Goal: Find specific page/section: Find specific page/section

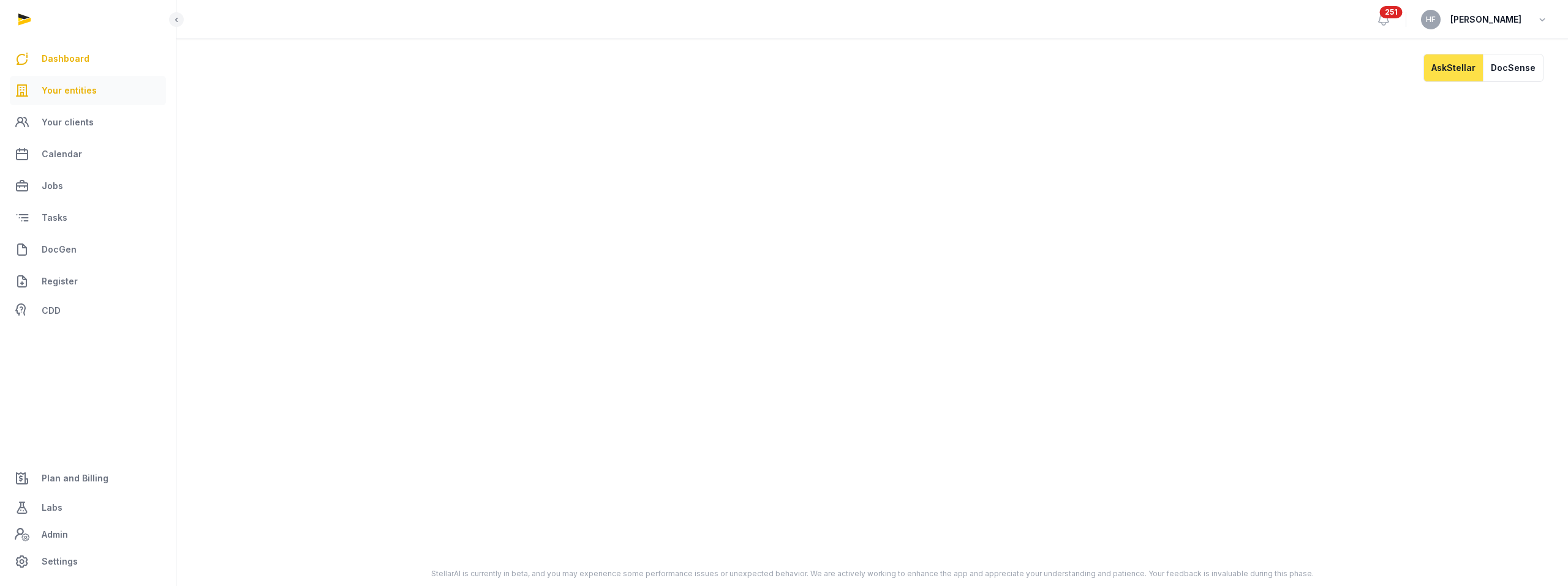
click at [66, 85] on span "Your entities" at bounding box center [69, 90] width 55 height 15
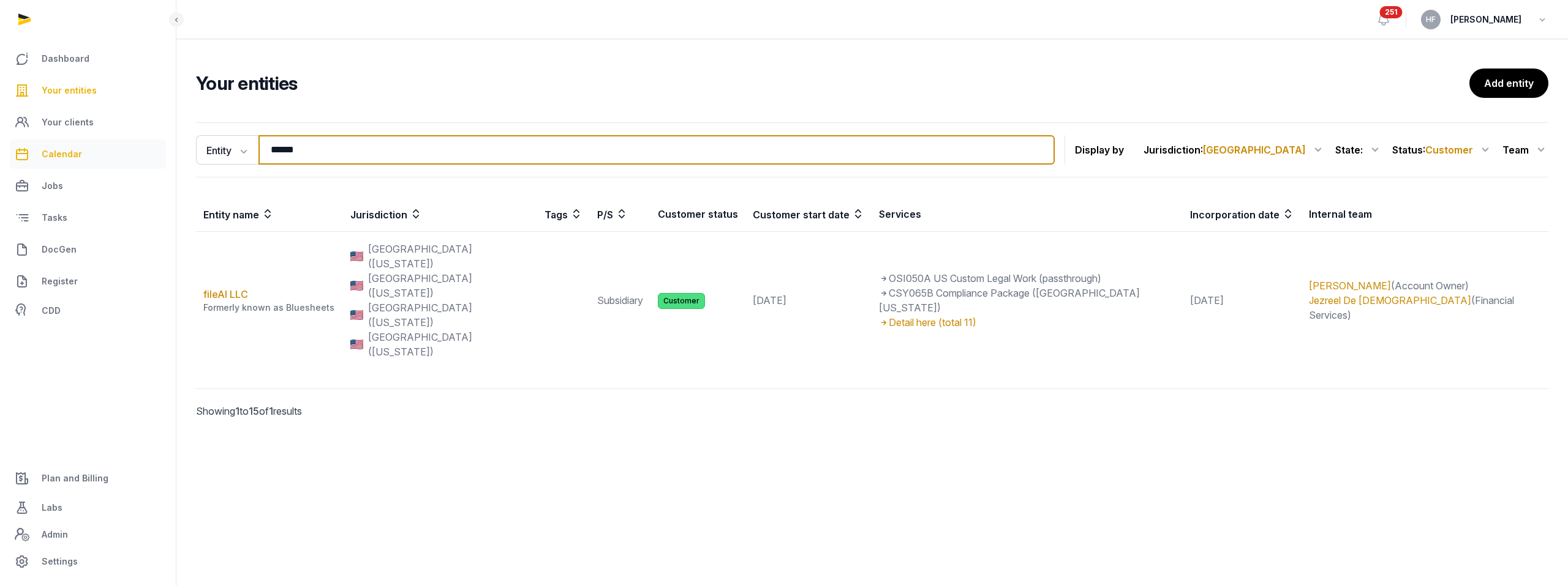
drag, startPoint x: 331, startPoint y: 150, endPoint x: 83, endPoint y: 146, distance: 248.0
click at [103, 145] on div "Dashboard Your entities Your clients Calendar Jobs Tasks DocGen Register CDD Pl…" at bounding box center [784, 293] width 1568 height 586
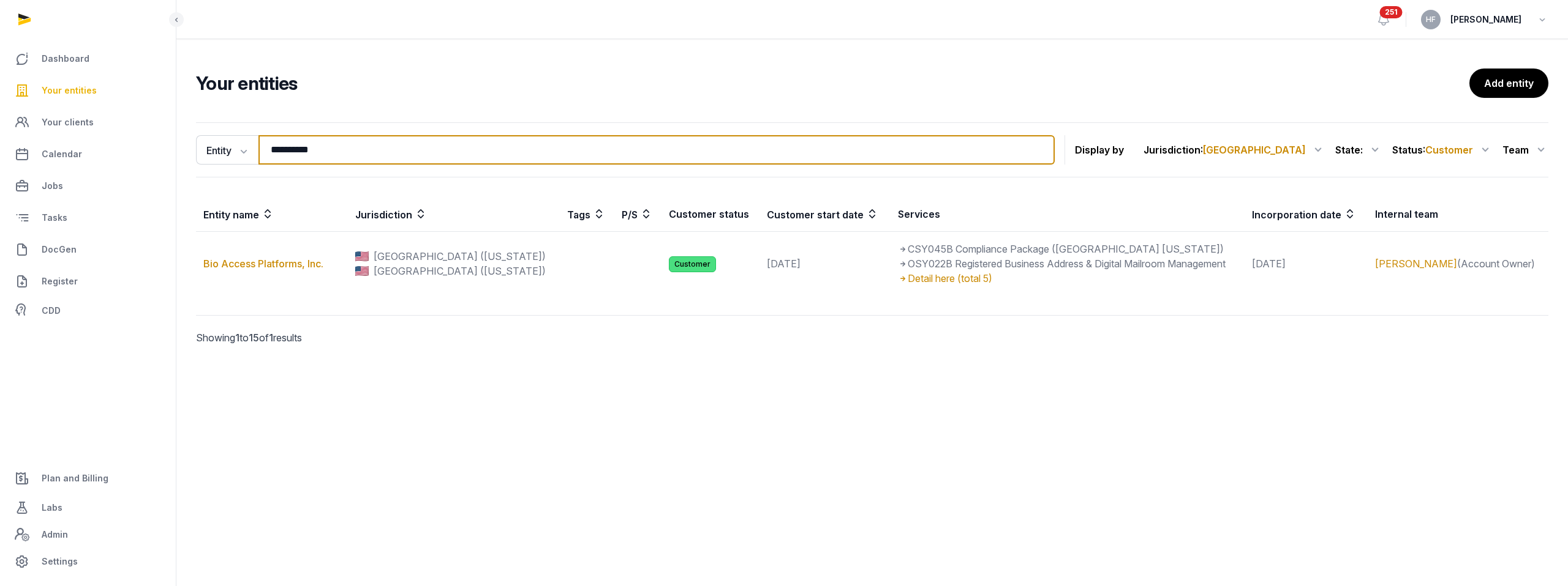
drag, startPoint x: 360, startPoint y: 149, endPoint x: 186, endPoint y: 149, distance: 174.0
click at [198, 149] on div "**********" at bounding box center [625, 150] width 858 height 30
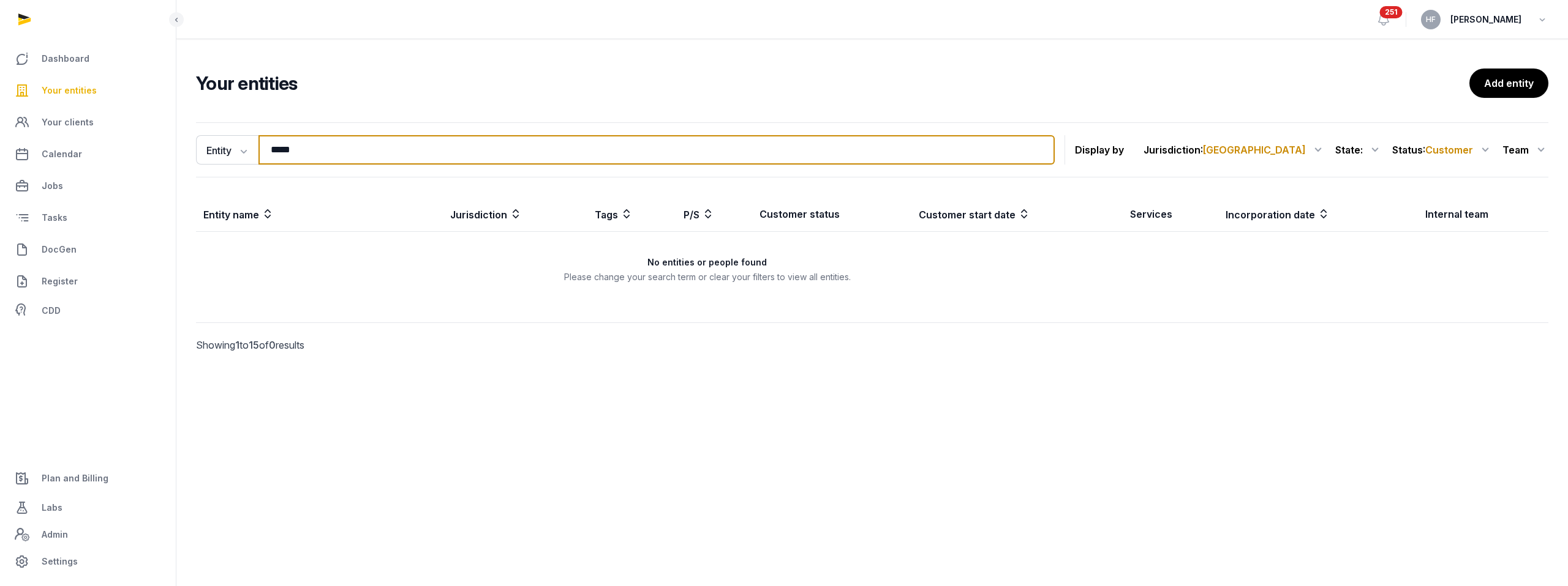
type input "*****"
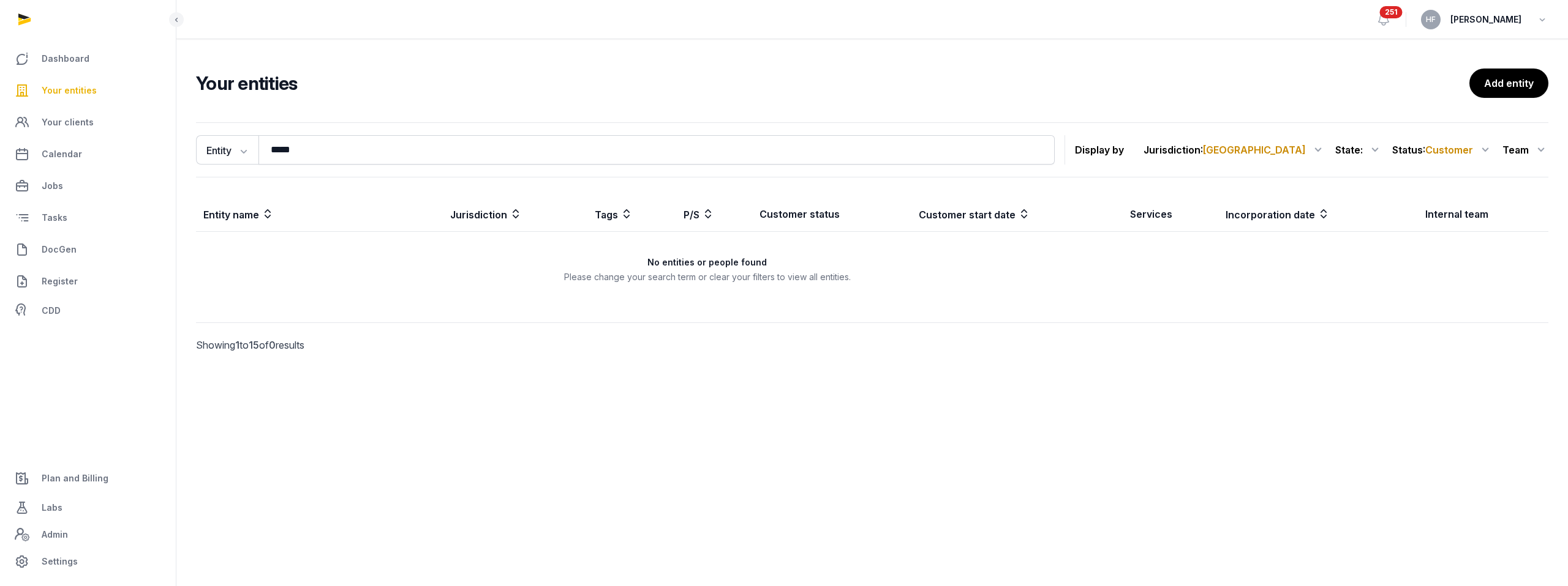
click at [1467, 151] on span "Customer" at bounding box center [1449, 149] width 48 height 12
click at [1453, 191] on div "All statuses" at bounding box center [1443, 202] width 98 height 22
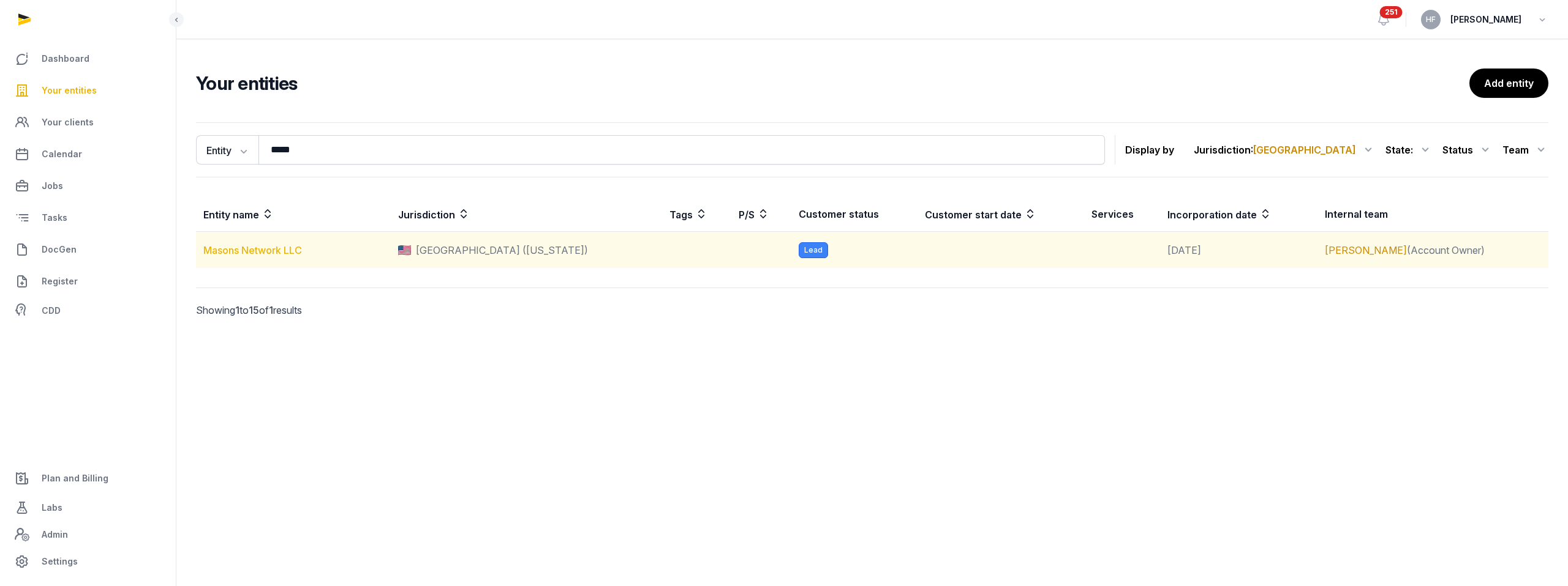
click at [256, 246] on link "Masons Network LLC" at bounding box center [253, 250] width 99 height 12
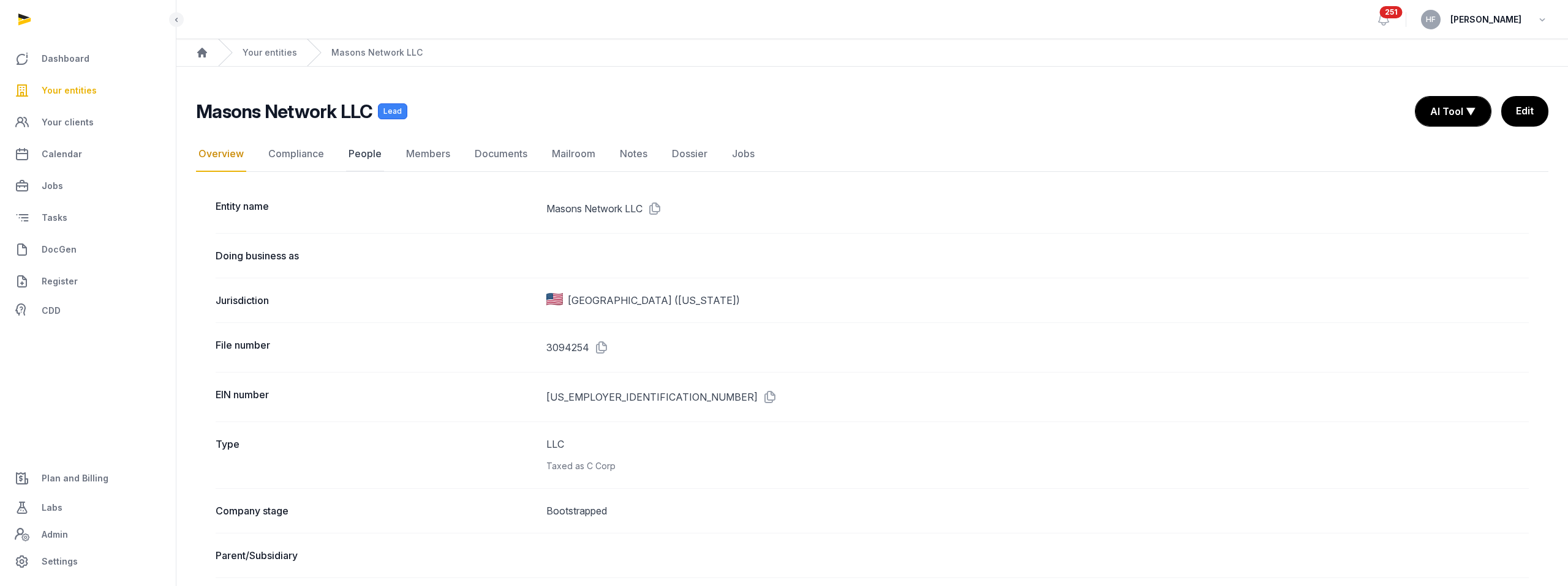
click at [363, 161] on link "People" at bounding box center [365, 153] width 38 height 35
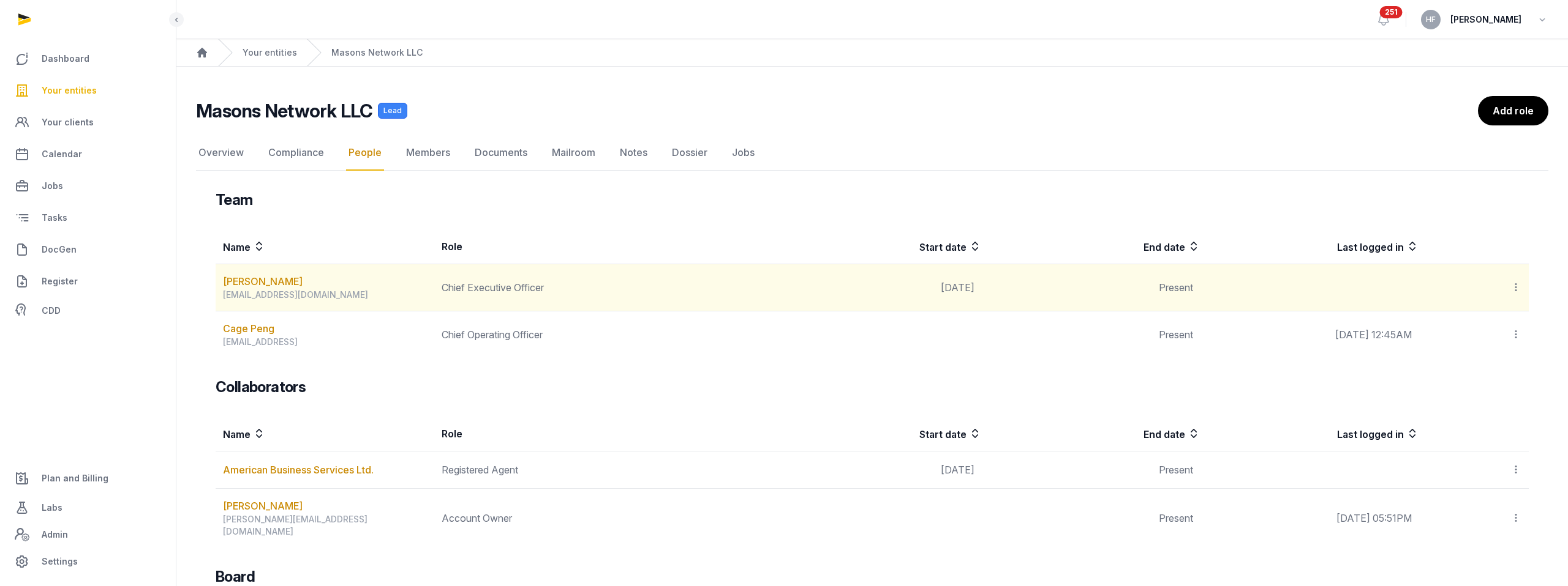
scroll to position [1, 0]
drag, startPoint x: 300, startPoint y: 282, endPoint x: 218, endPoint y: 282, distance: 82.0
click at [218, 282] on td "[PERSON_NAME] [PERSON_NAME][EMAIL_ADDRESS][DOMAIN_NAME]" at bounding box center [324, 286] width 218 height 47
copy link "[PERSON_NAME]"
